Goal: Transaction & Acquisition: Purchase product/service

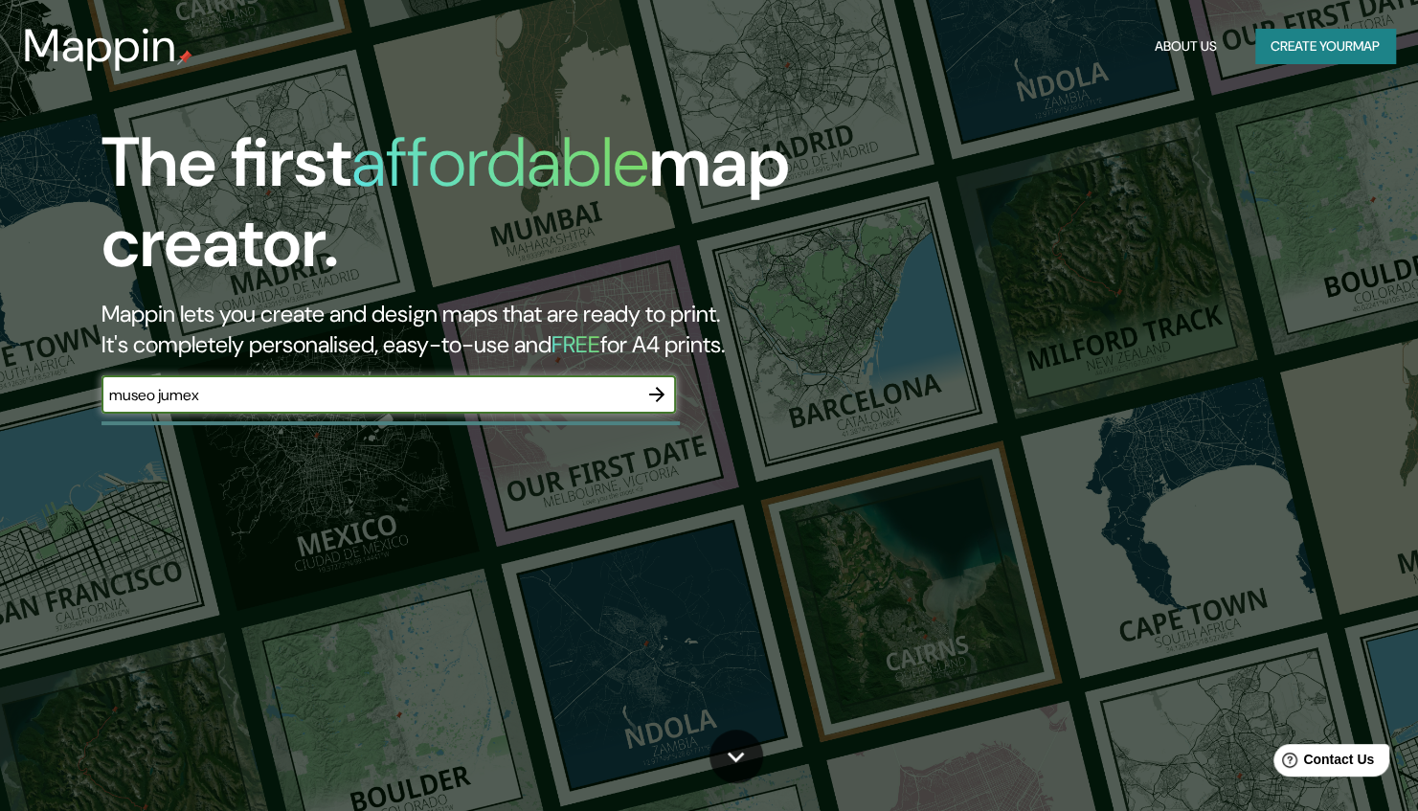
type input "museo jumex"
click at [657, 398] on icon "button" at bounding box center [656, 394] width 23 height 23
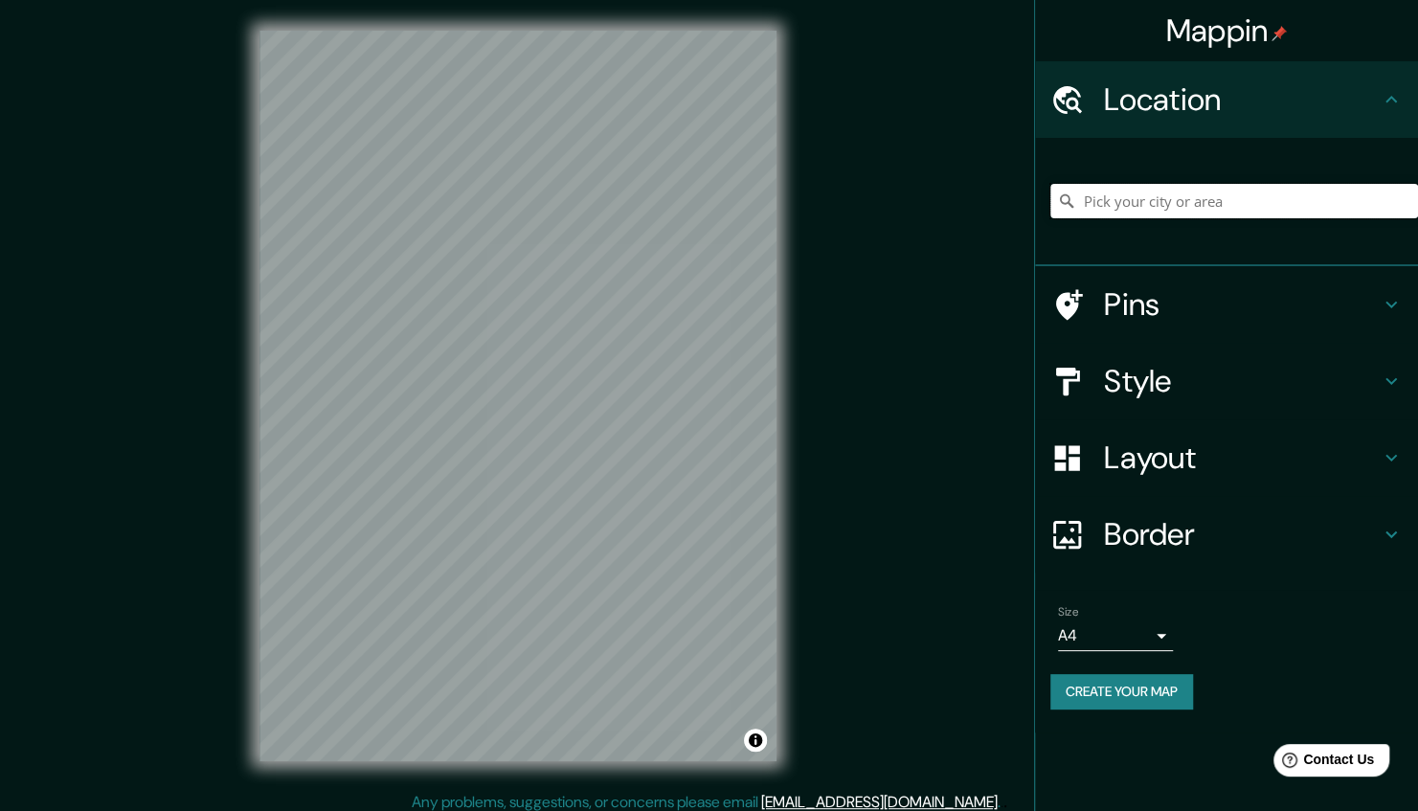
click at [1191, 209] on input "Pick your city or area" at bounding box center [1234, 201] width 368 height 34
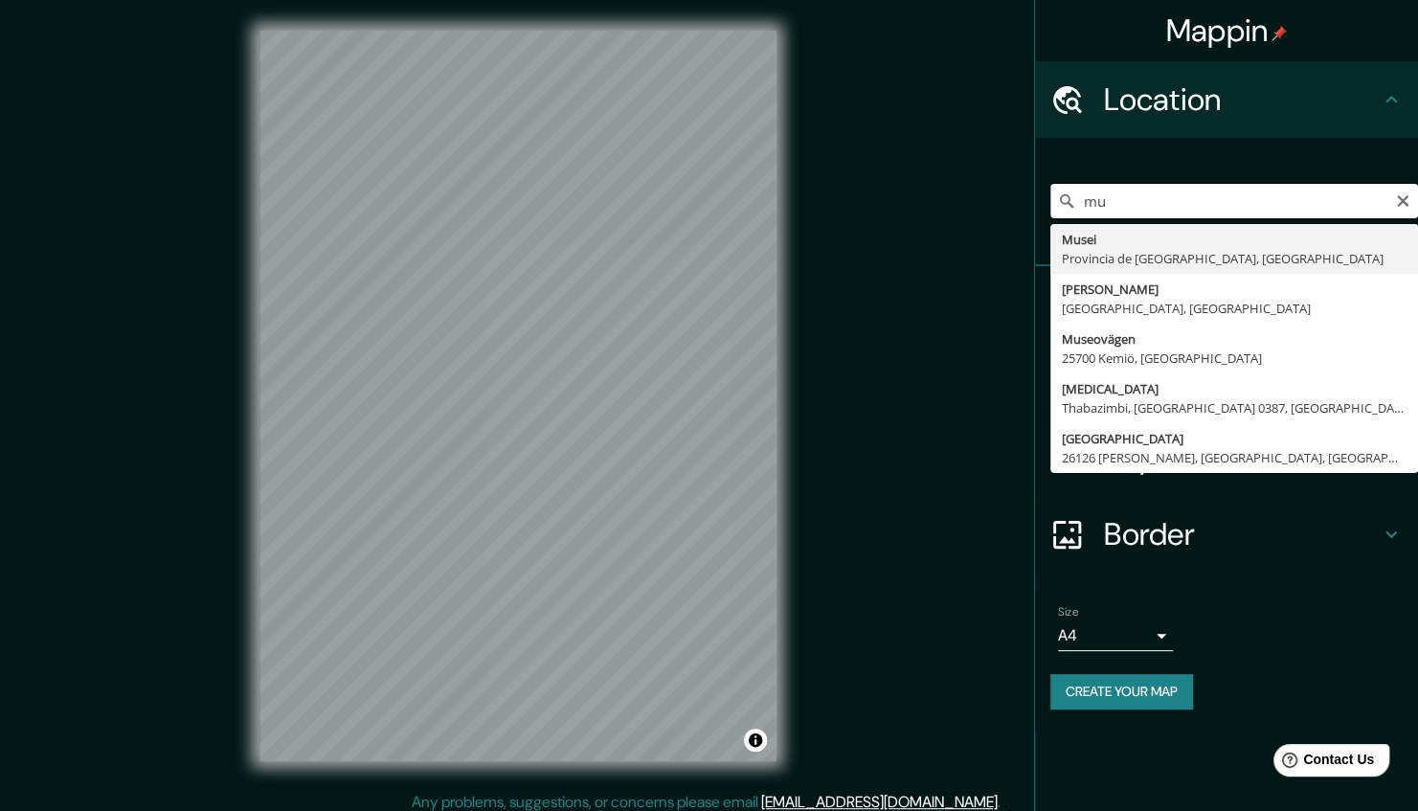
type input "m"
type input "[PERSON_NAME]"
click at [1193, 206] on input "[PERSON_NAME]" at bounding box center [1234, 201] width 368 height 34
drag, startPoint x: 1187, startPoint y: 203, endPoint x: 1050, endPoint y: 237, distance: 142.1
click at [1050, 237] on div "[PERSON_NAME] [GEOGRAPHIC_DATA], [GEOGRAPHIC_DATA] Antara 21255, Limapuluh, [GE…" at bounding box center [1226, 202] width 383 height 128
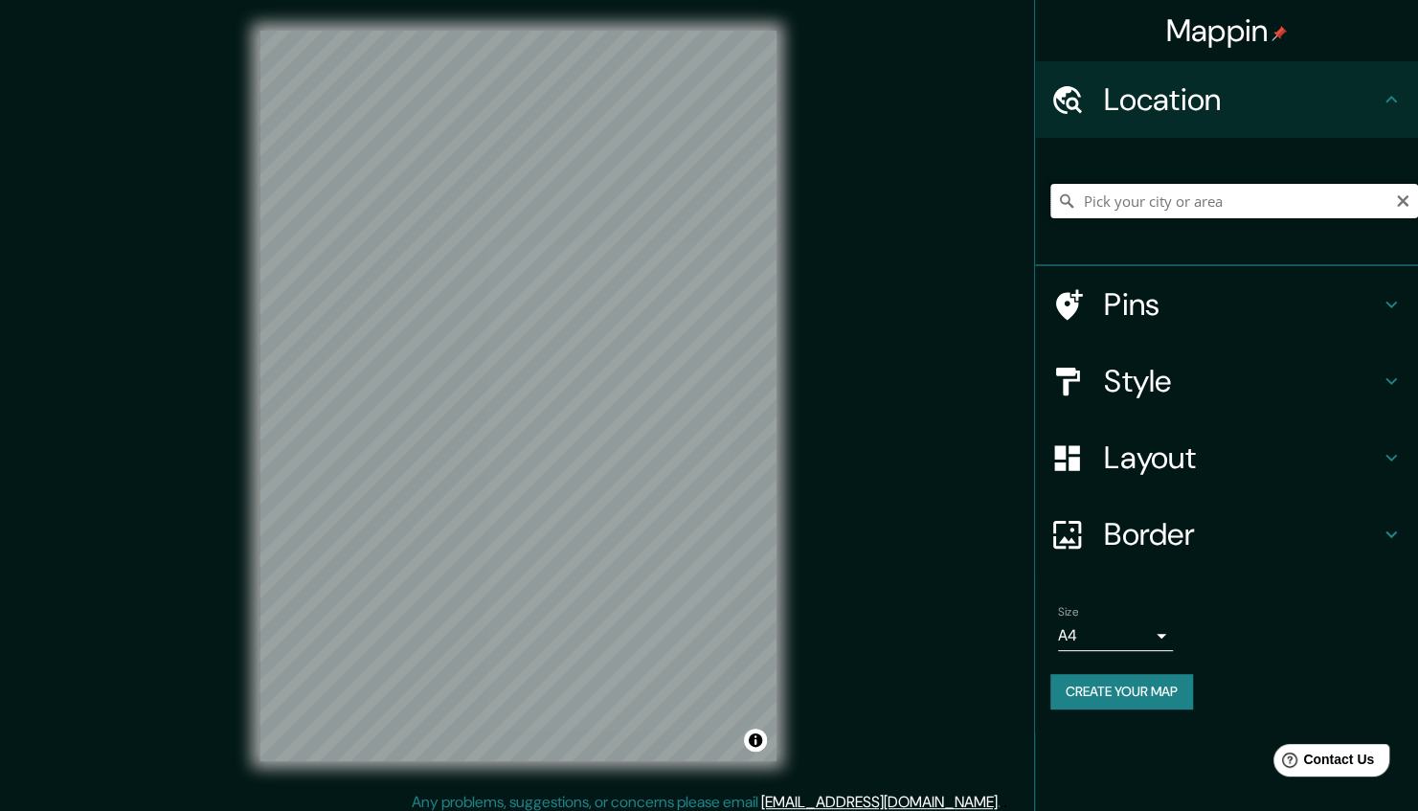
paste input "Blvd. [PERSON_NAME][STREET_ADDRESS][PERSON_NAME][PERSON_NAME]"
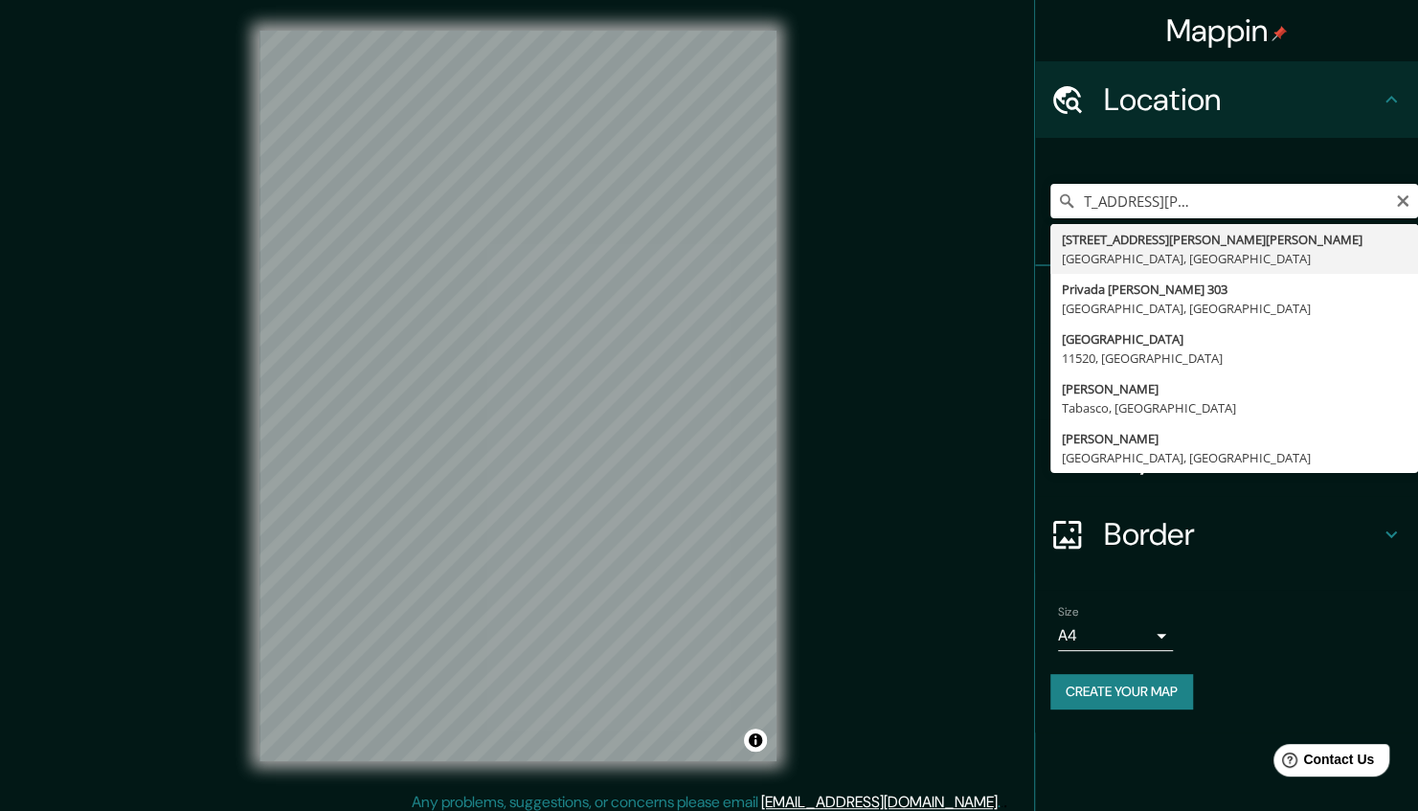
type input "[STREET_ADDRESS][PERSON_NAME][PERSON_NAME]"
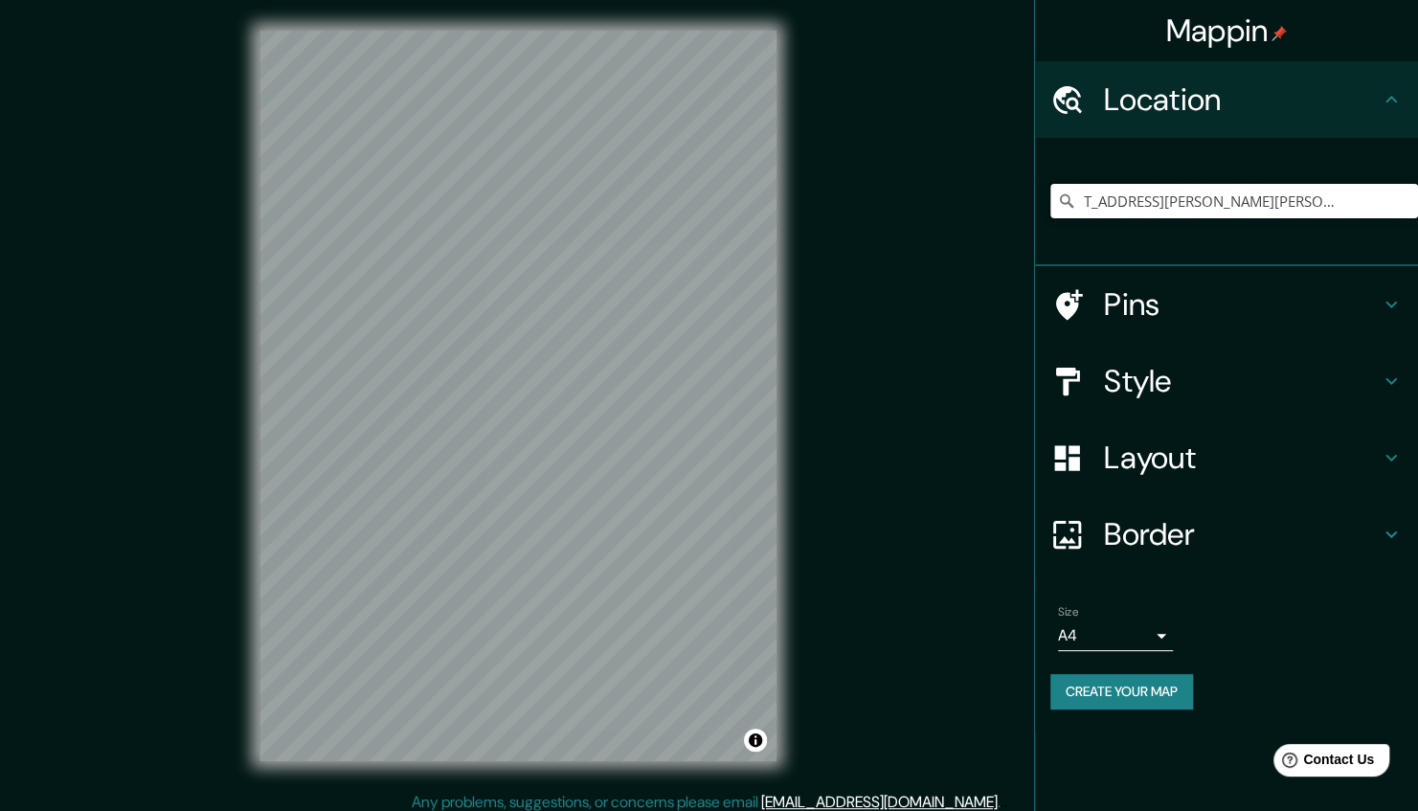
scroll to position [0, 0]
